Goal: Information Seeking & Learning: Learn about a topic

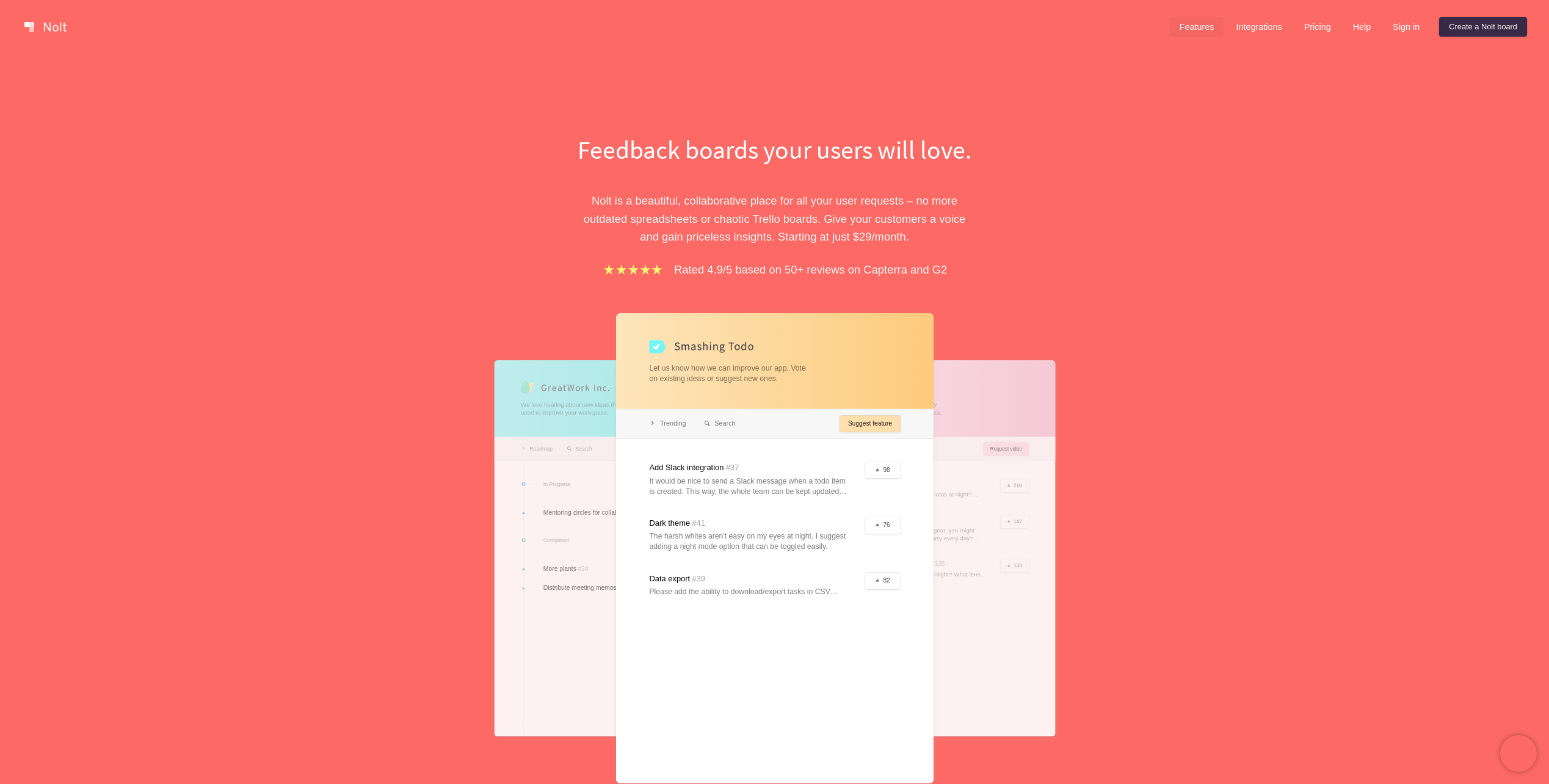
click at [1211, 34] on link "Features" at bounding box center [1196, 27] width 54 height 20
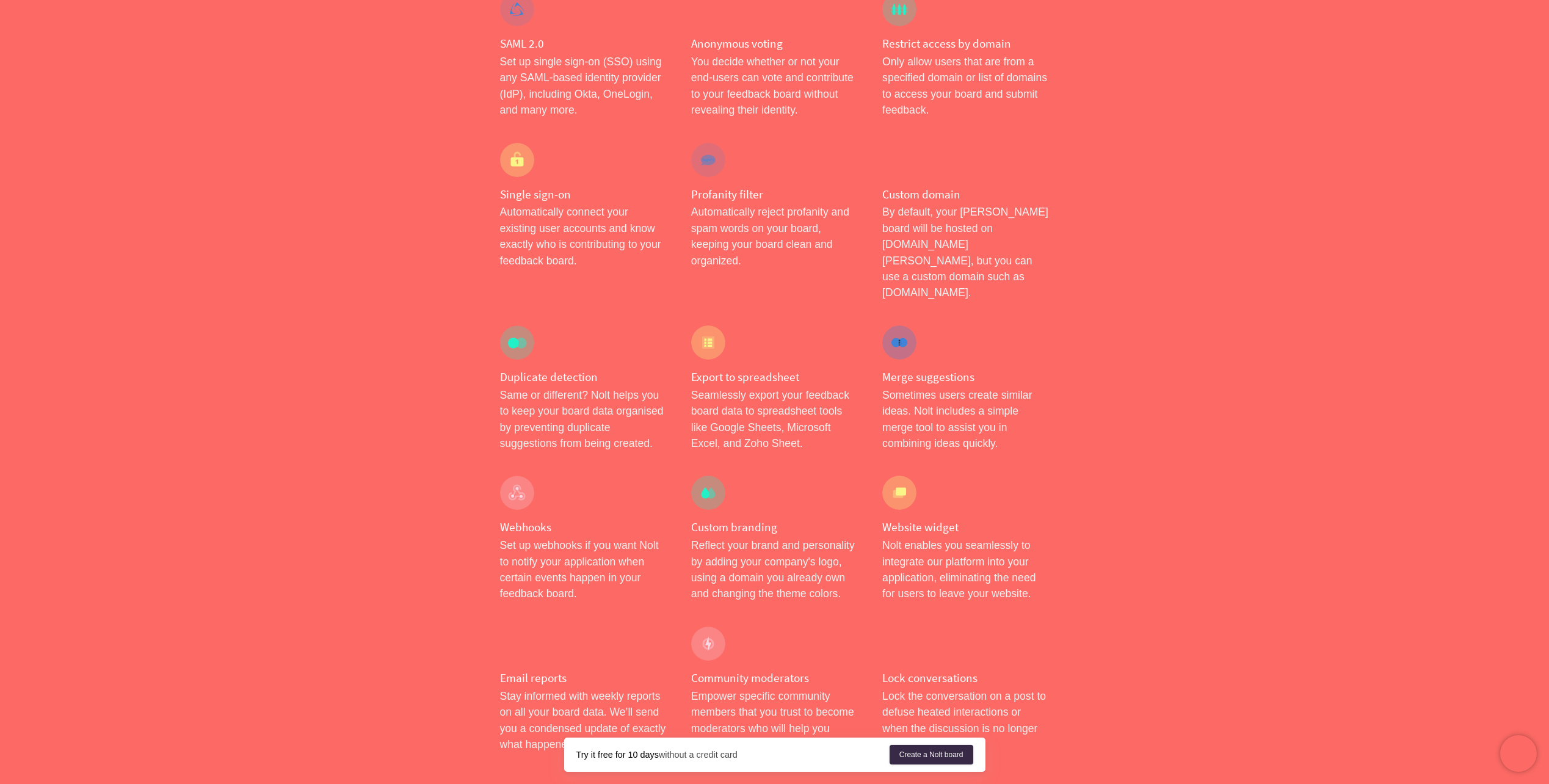
scroll to position [732, 0]
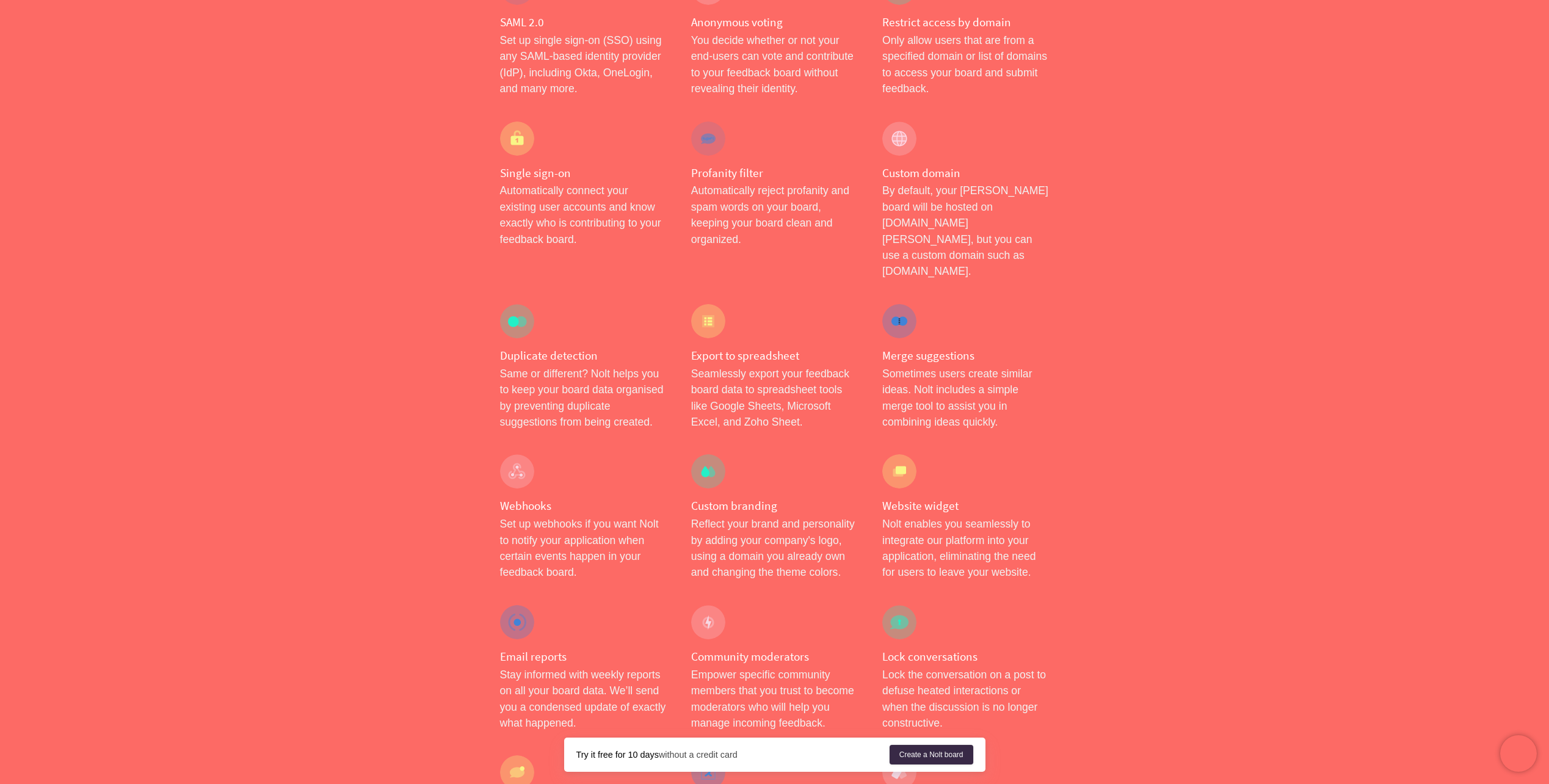
click at [793, 546] on p "Reflect your brand and personality by adding your company's logo, using a domai…" at bounding box center [774, 548] width 166 height 65
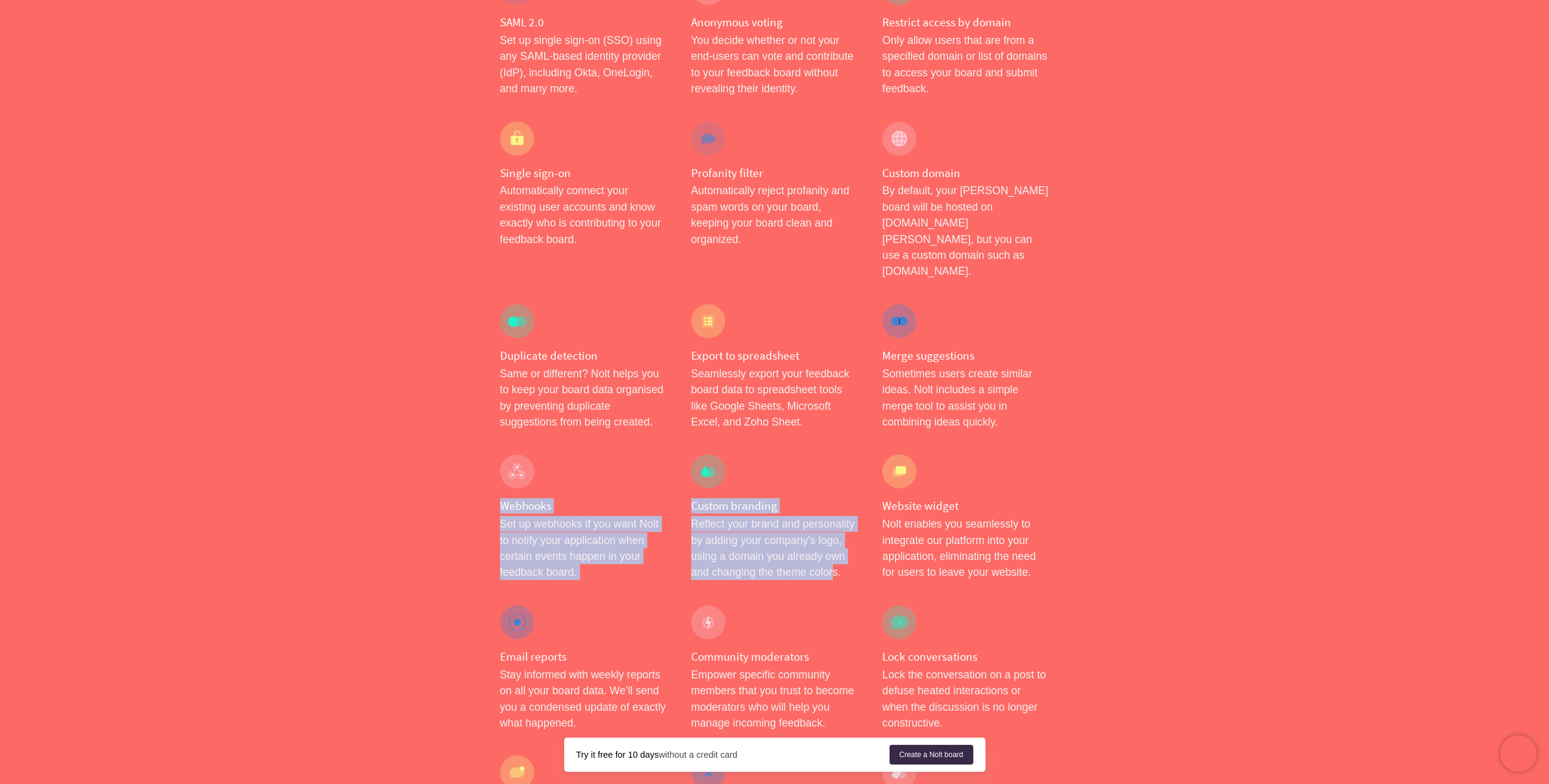
drag, startPoint x: 833, startPoint y: 539, endPoint x: 639, endPoint y: 447, distance: 214.7
click at [639, 447] on div "Roadmap Easily create and share your roadmap in just a few clicks. Prioritize f…" at bounding box center [774, 501] width 574 height 1988
drag, startPoint x: 639, startPoint y: 447, endPoint x: 699, endPoint y: 450, distance: 60.1
click at [699, 454] on div at bounding box center [709, 471] width 34 height 34
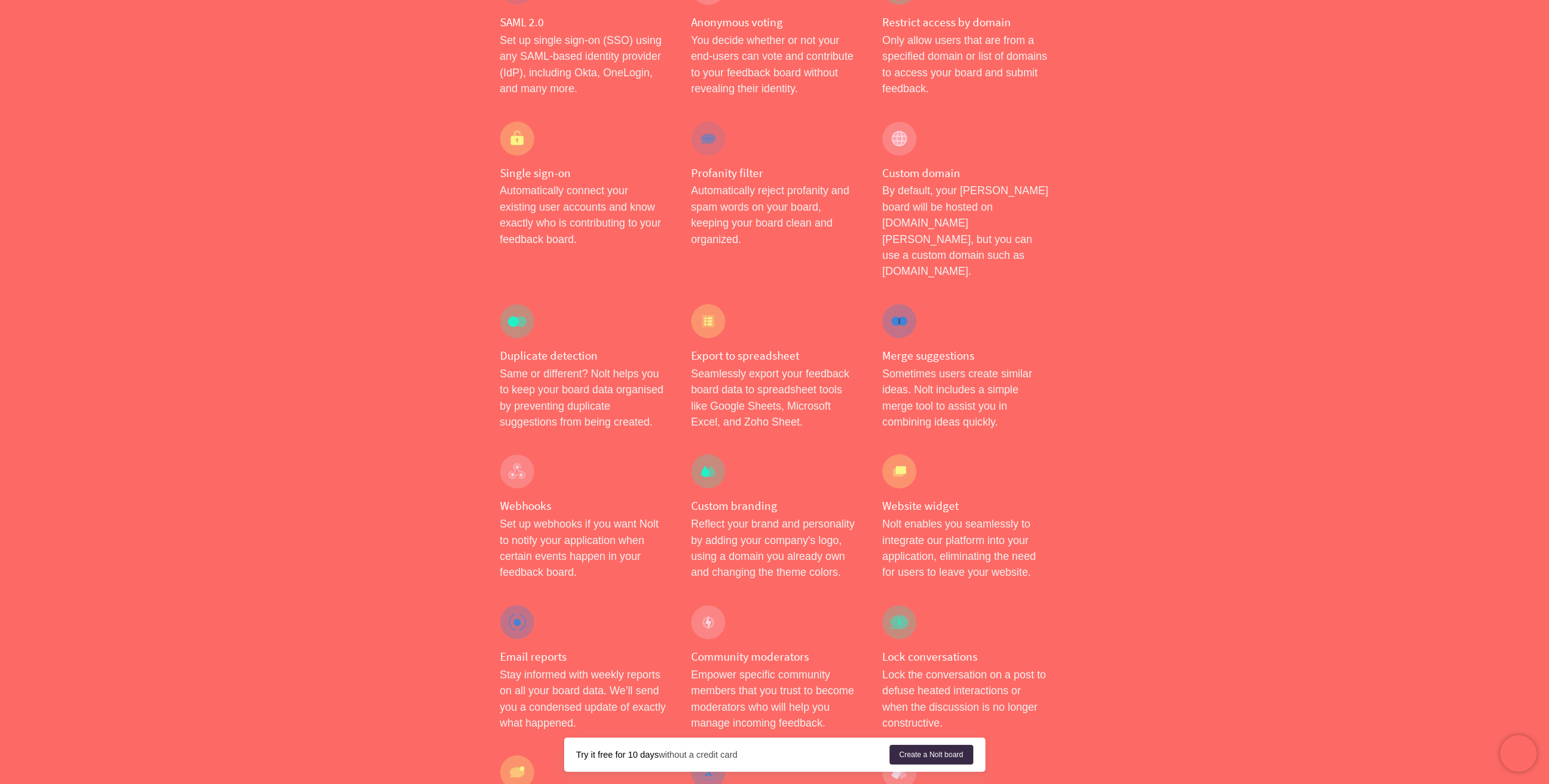
click at [714, 454] on div at bounding box center [709, 471] width 34 height 34
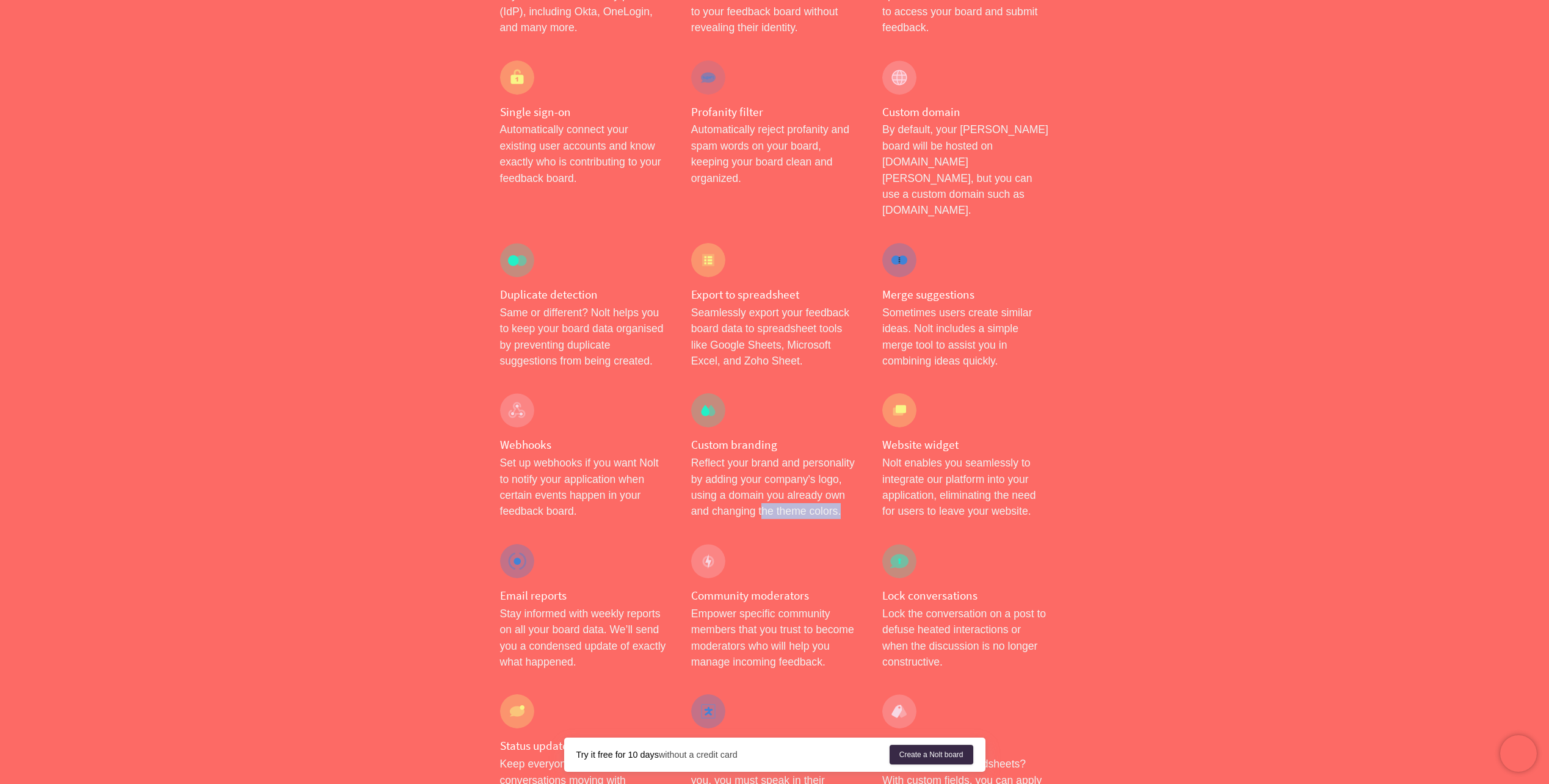
drag, startPoint x: 841, startPoint y: 482, endPoint x: 765, endPoint y: 482, distance: 76.0
click at [765, 482] on p "Reflect your brand and personality by adding your company's logo, using a domai…" at bounding box center [774, 487] width 166 height 65
drag, startPoint x: 765, startPoint y: 482, endPoint x: 755, endPoint y: 443, distance: 40.3
click at [755, 455] on p "Reflect your brand and personality by adding your company's logo, using a domai…" at bounding box center [774, 487] width 166 height 65
click at [764, 437] on h4 "Custom branding" at bounding box center [774, 444] width 166 height 15
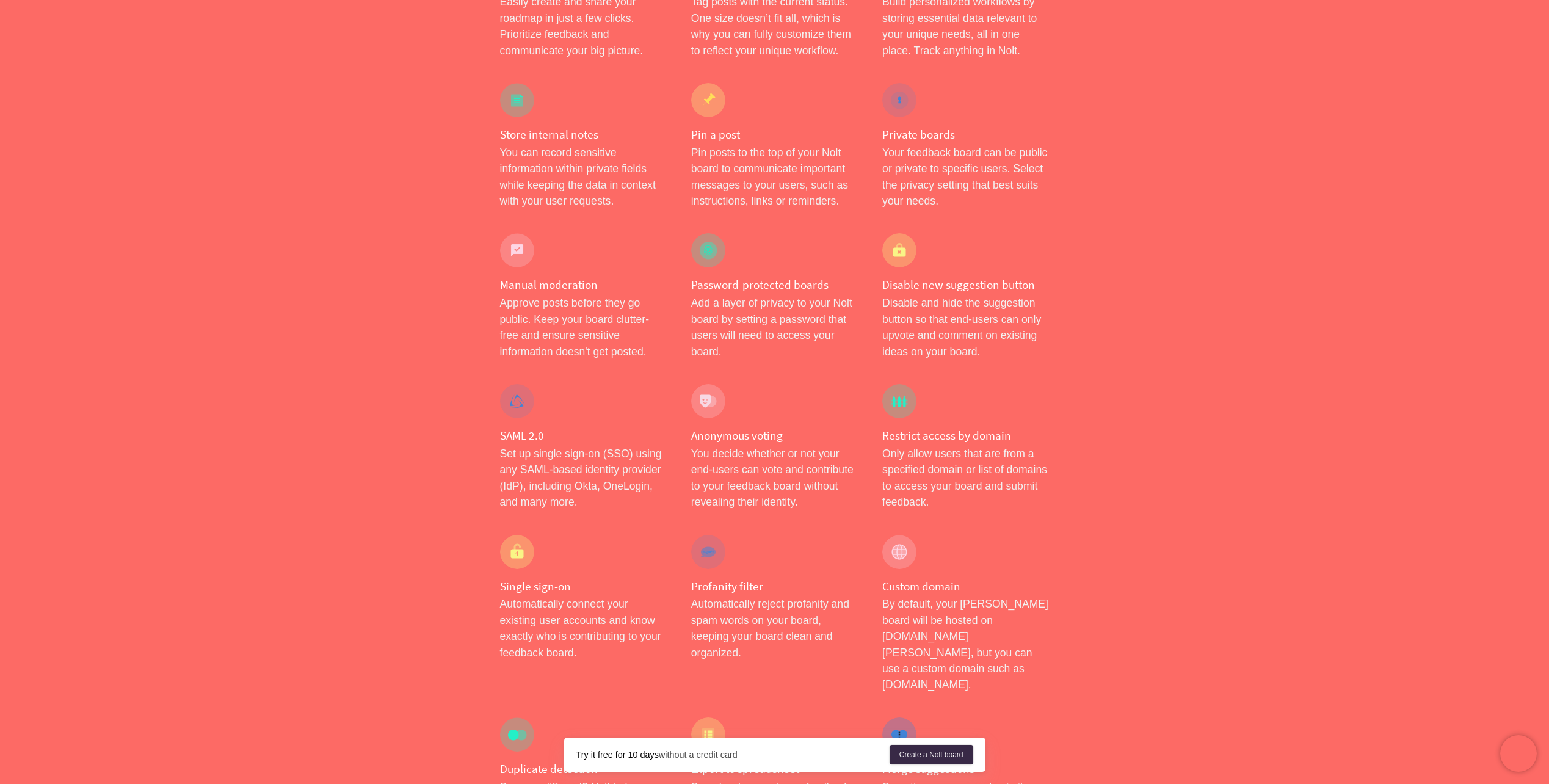
scroll to position [0, 0]
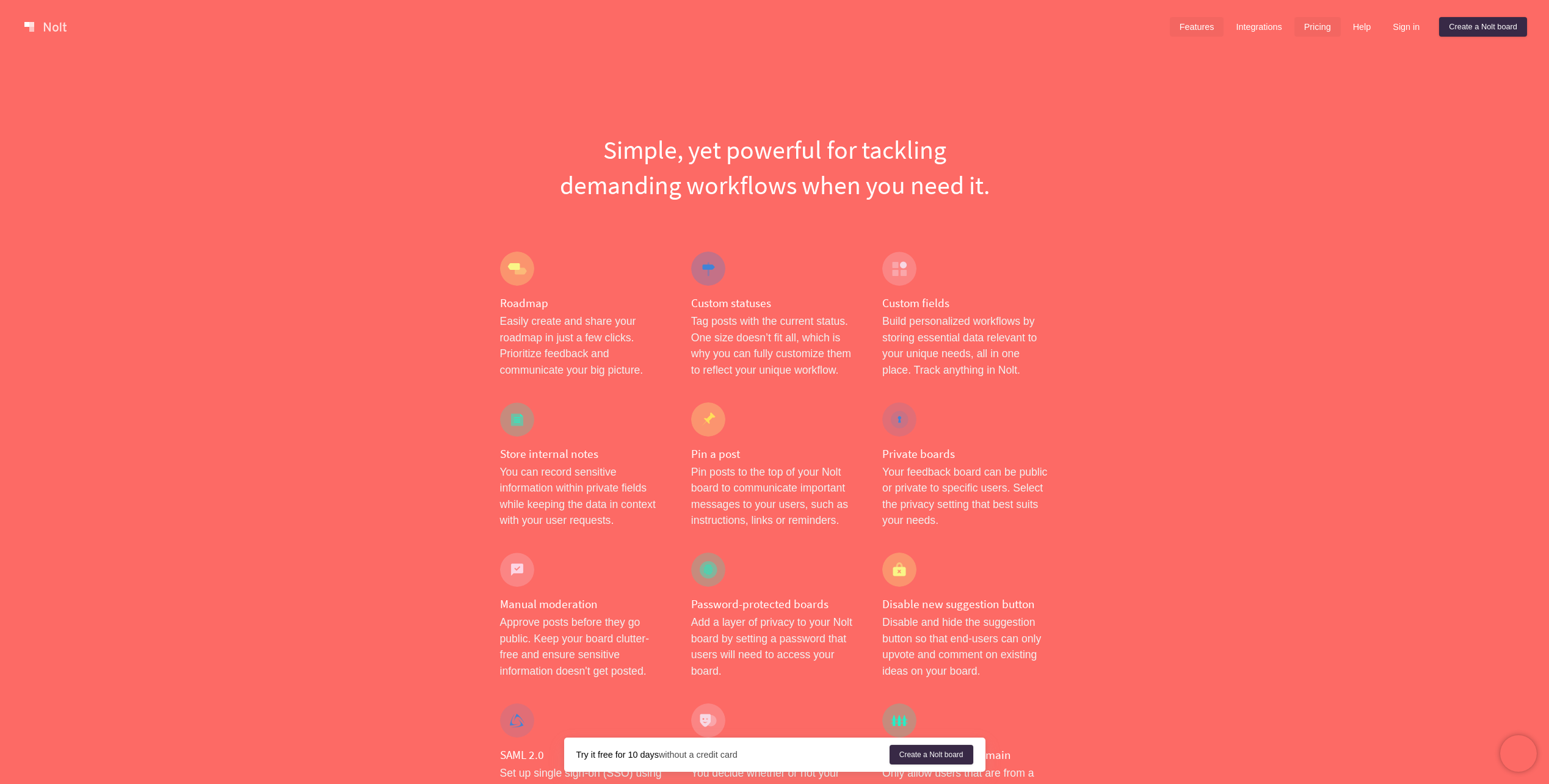
click at [1329, 26] on link "Pricing" at bounding box center [1318, 27] width 46 height 20
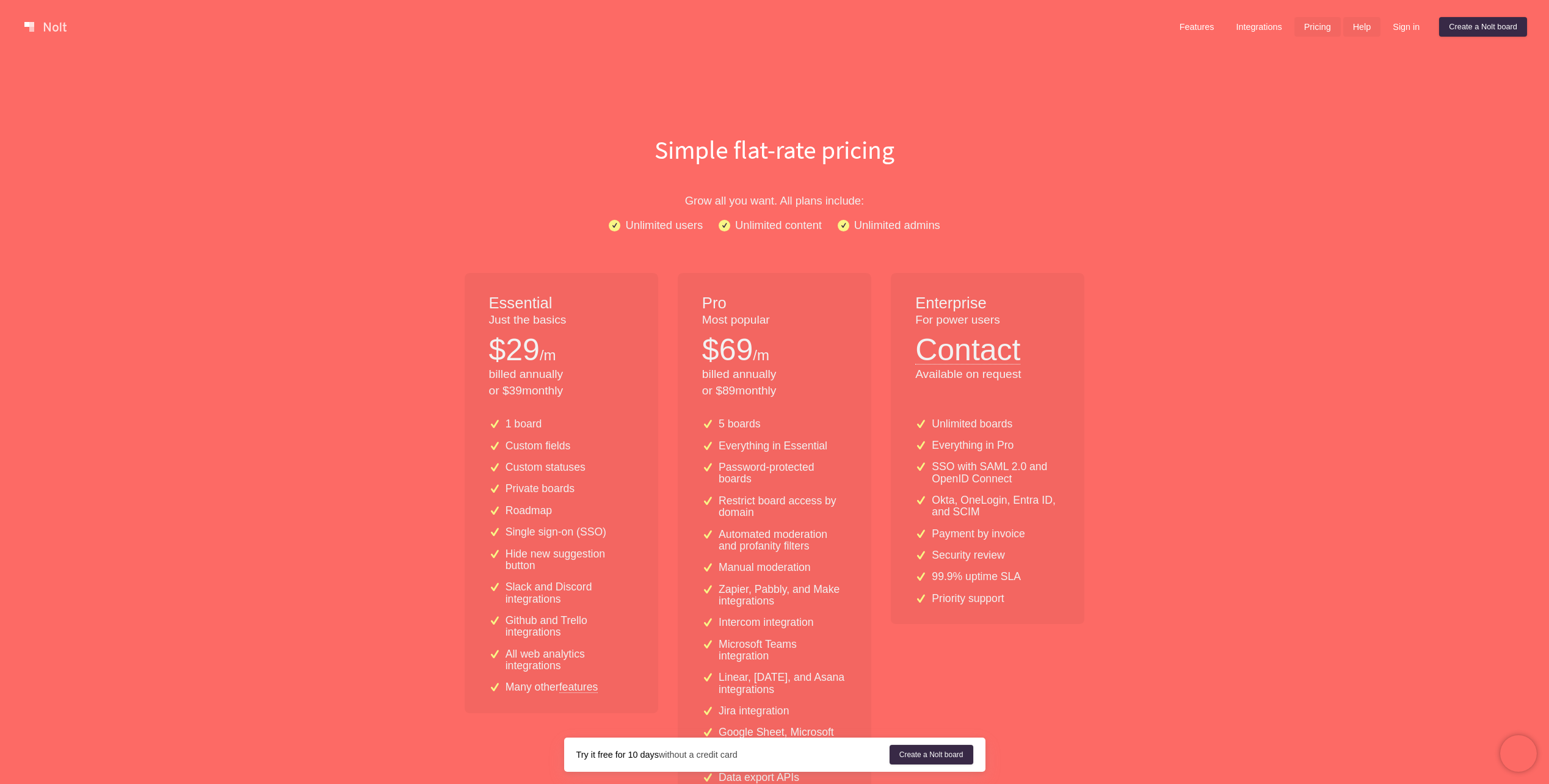
click at [1355, 24] on link "Help" at bounding box center [1362, 27] width 38 height 20
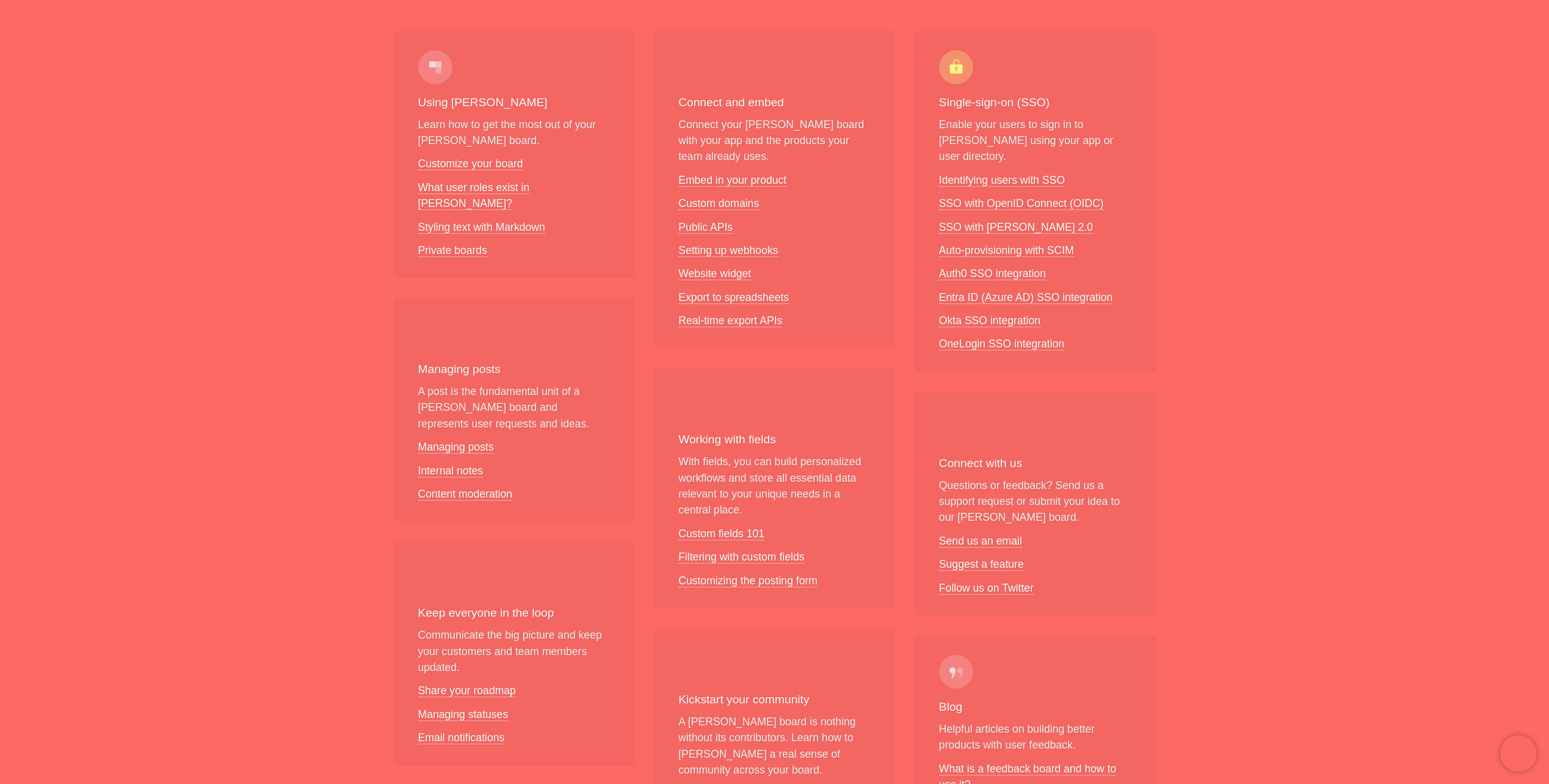
scroll to position [61, 0]
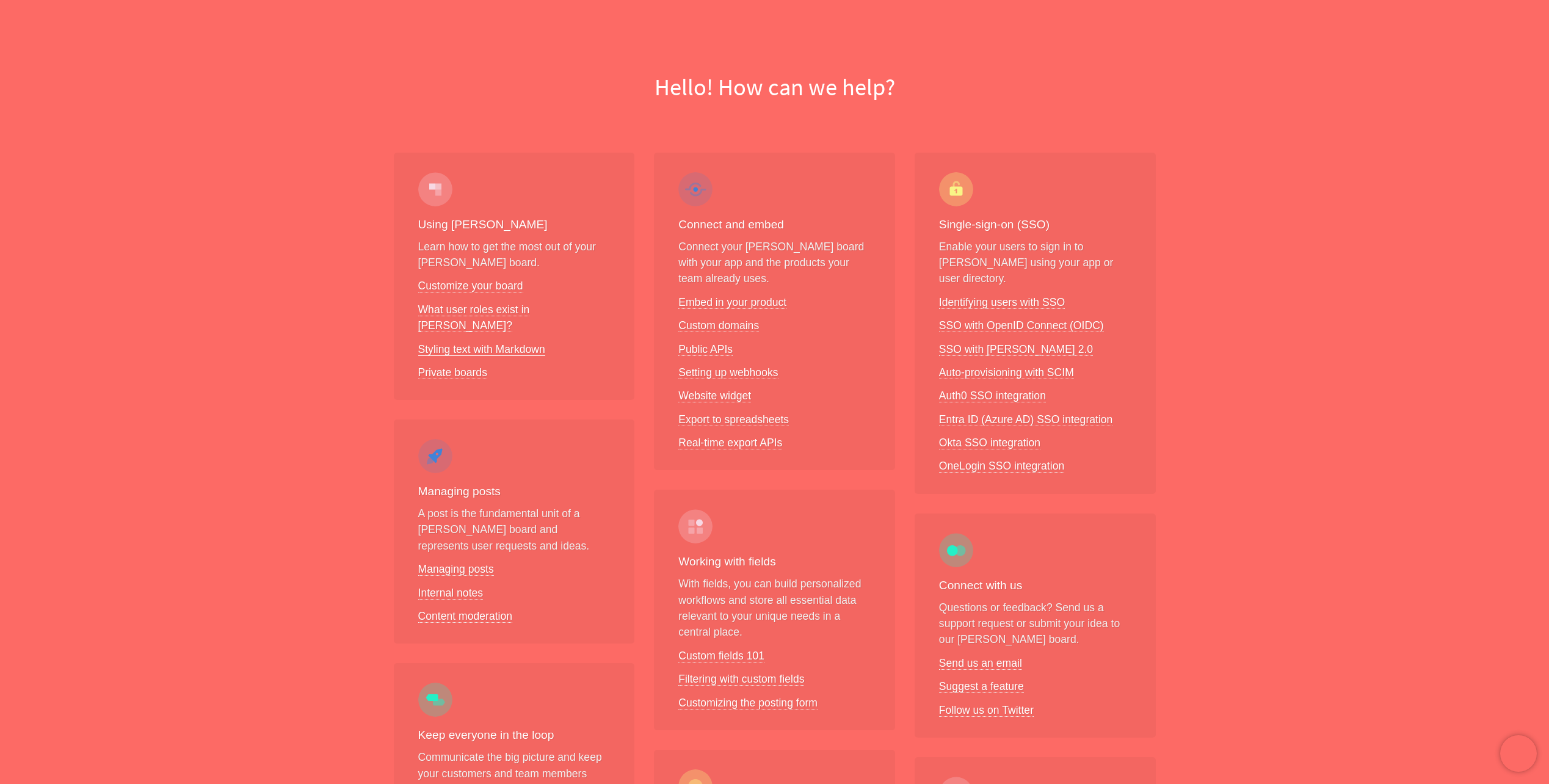
click at [486, 344] on link "Styling text with Markdown" at bounding box center [482, 350] width 127 height 12
